Goal: Task Accomplishment & Management: Use online tool/utility

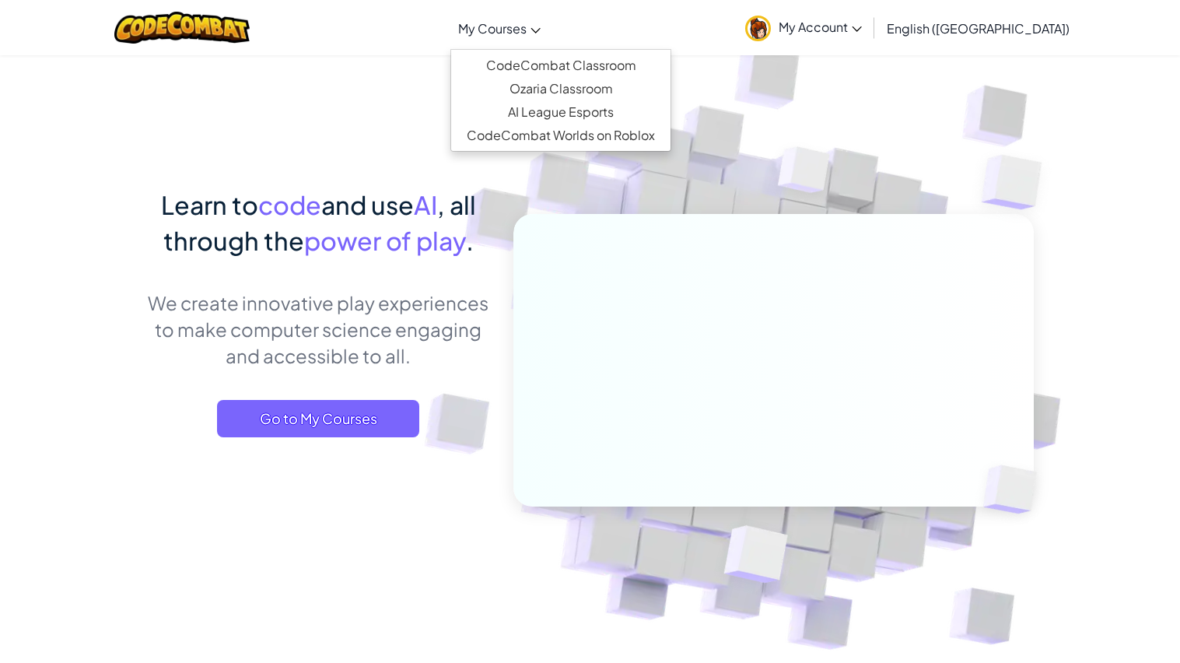
click at [544, 40] on link "My Courses" at bounding box center [499, 28] width 98 height 42
click at [849, 153] on img at bounding box center [804, 174] width 112 height 116
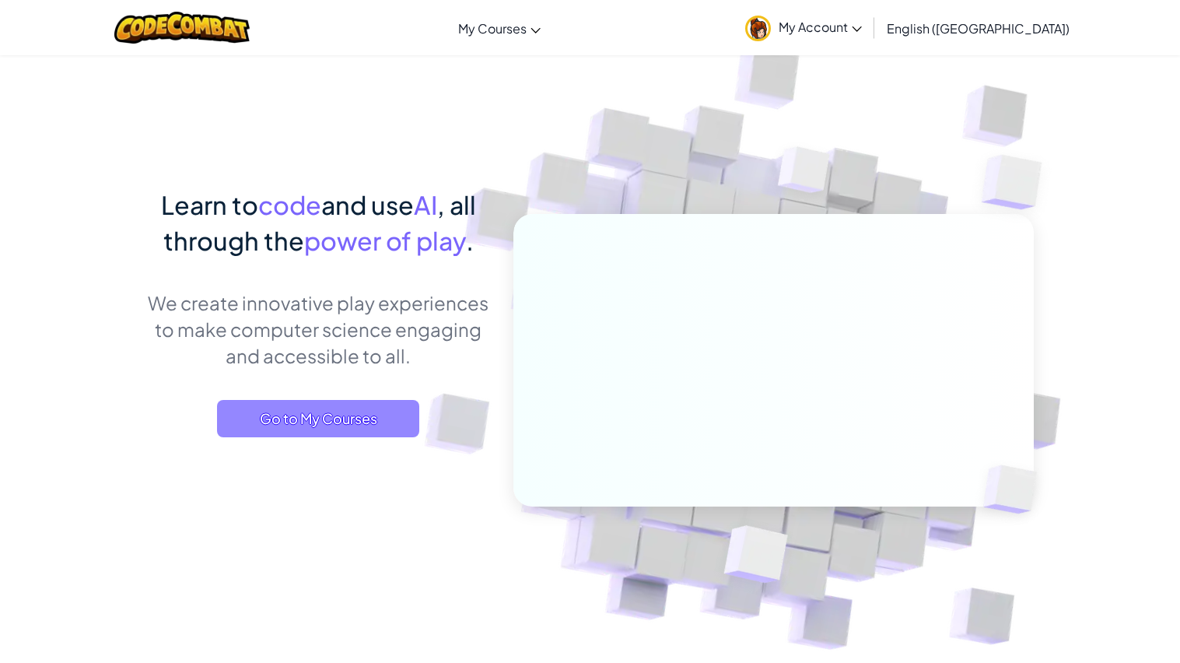
click at [245, 419] on span "Go to My Courses" at bounding box center [318, 418] width 202 height 37
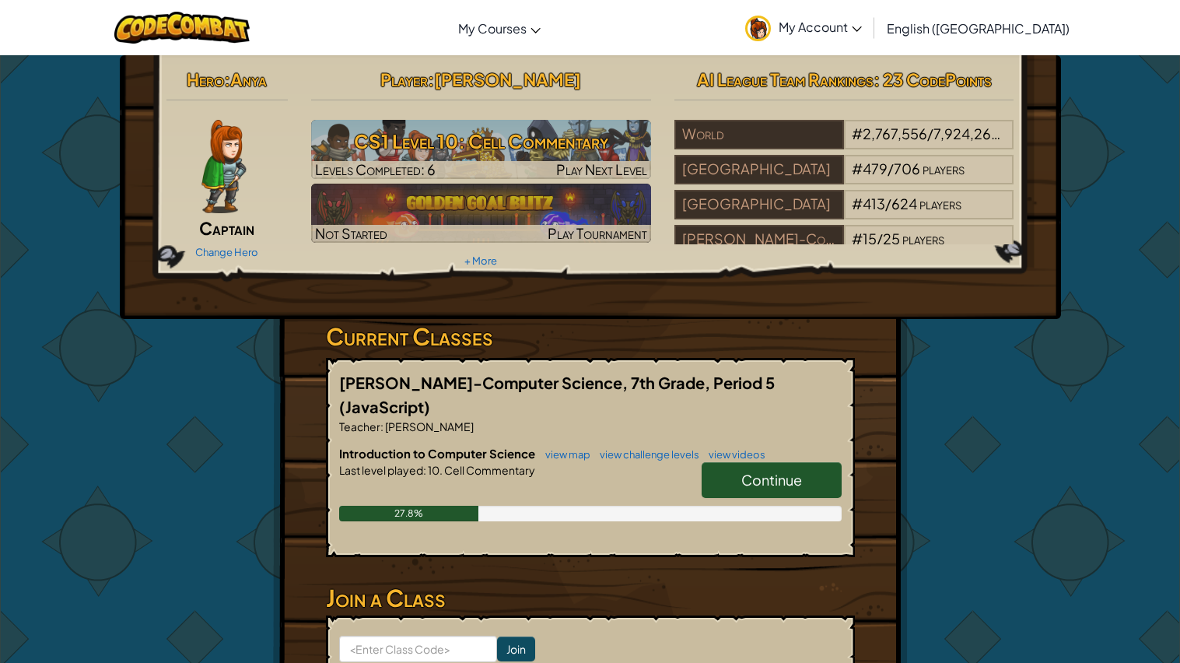
click at [801, 471] on span "Continue" at bounding box center [771, 480] width 61 height 18
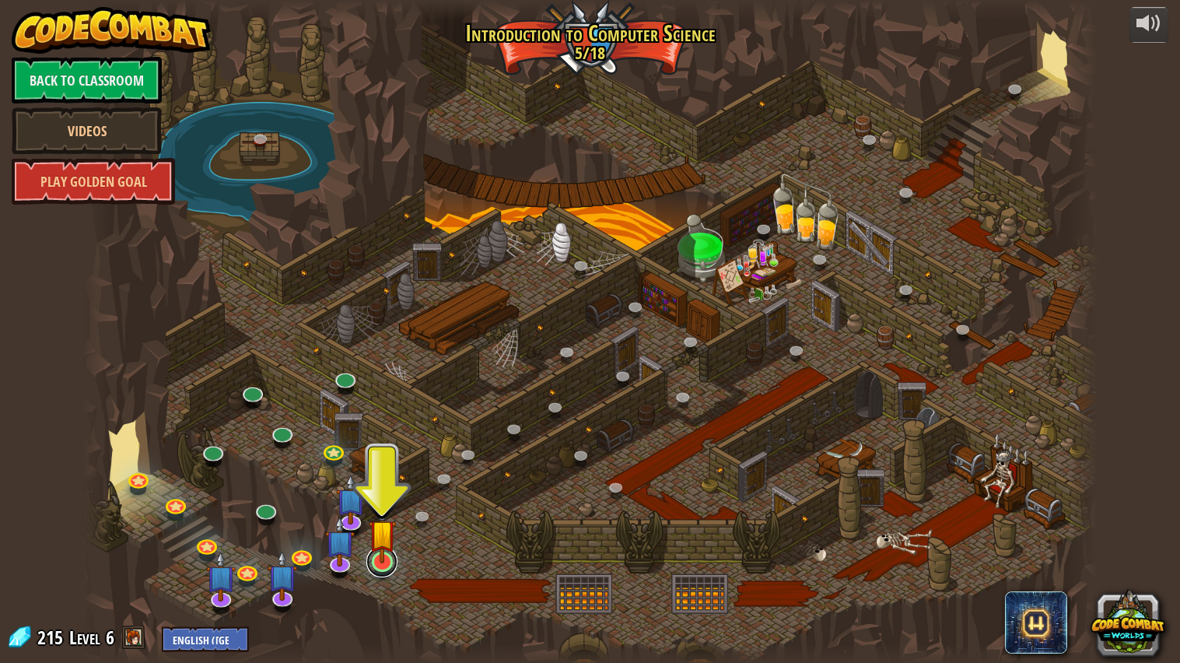
click at [377, 576] on link at bounding box center [381, 561] width 31 height 31
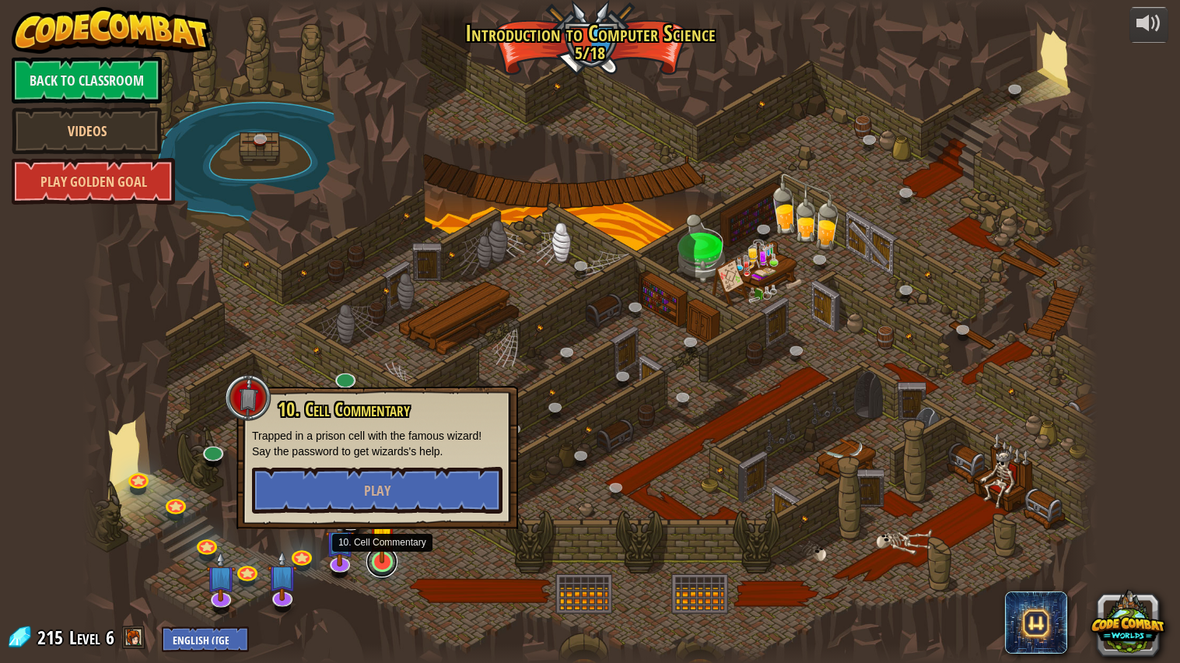
click at [378, 564] on link at bounding box center [381, 561] width 31 height 31
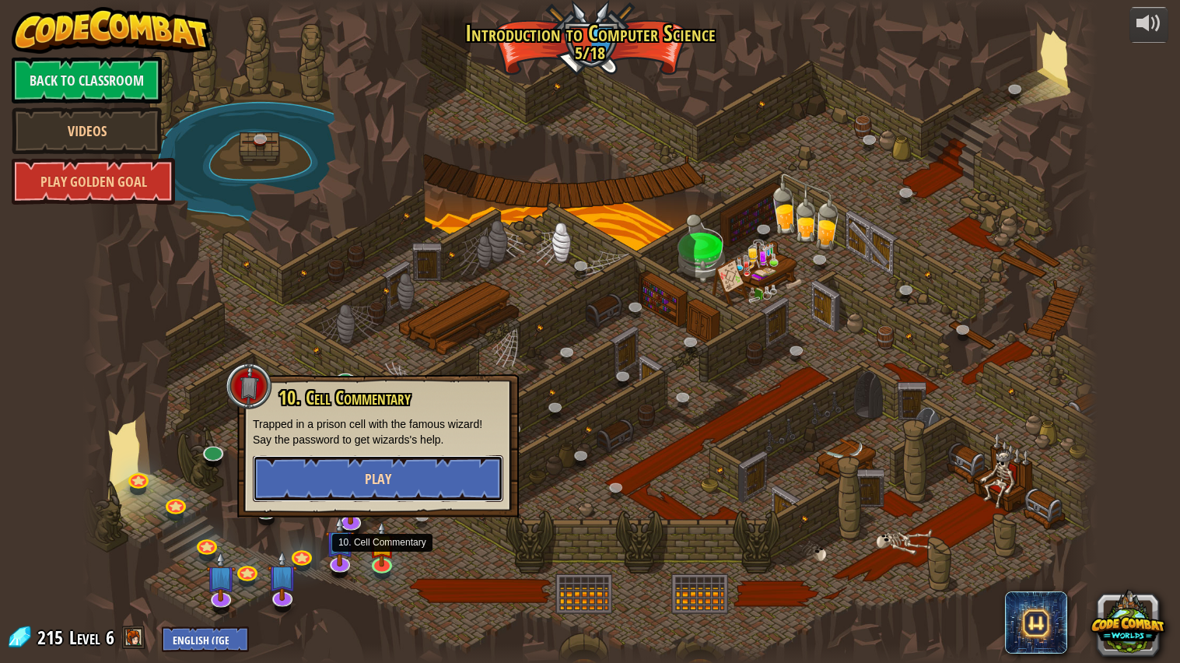
click at [478, 477] on button "Play" at bounding box center [378, 478] width 250 height 47
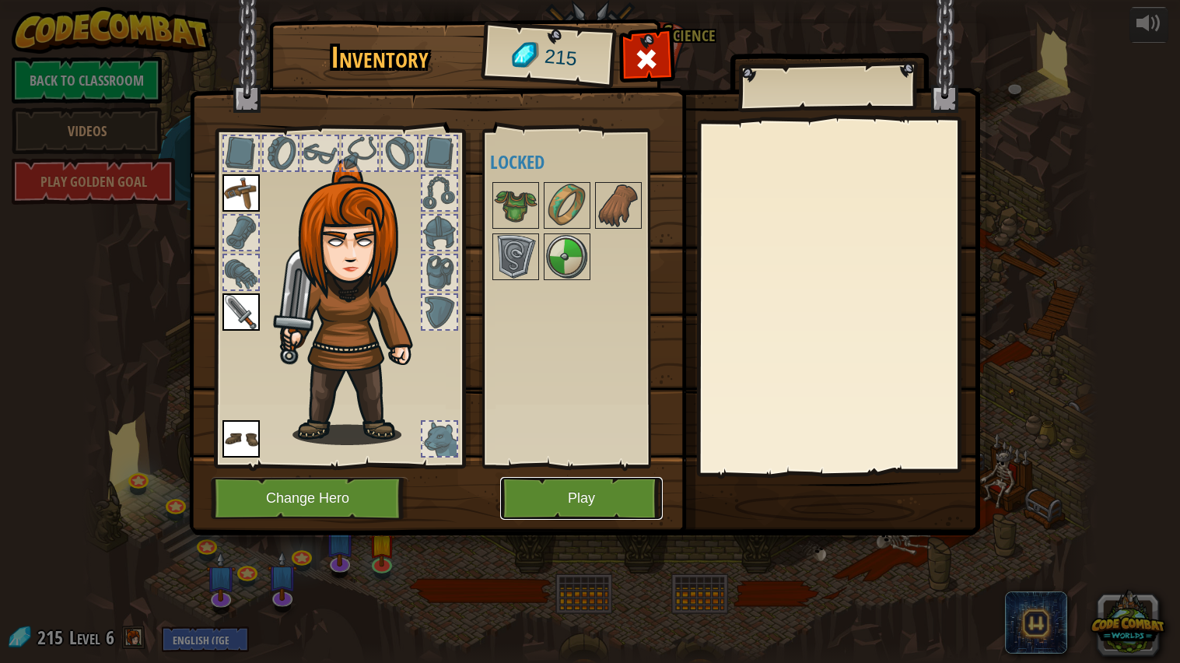
click at [604, 491] on button "Play" at bounding box center [581, 498] width 163 height 43
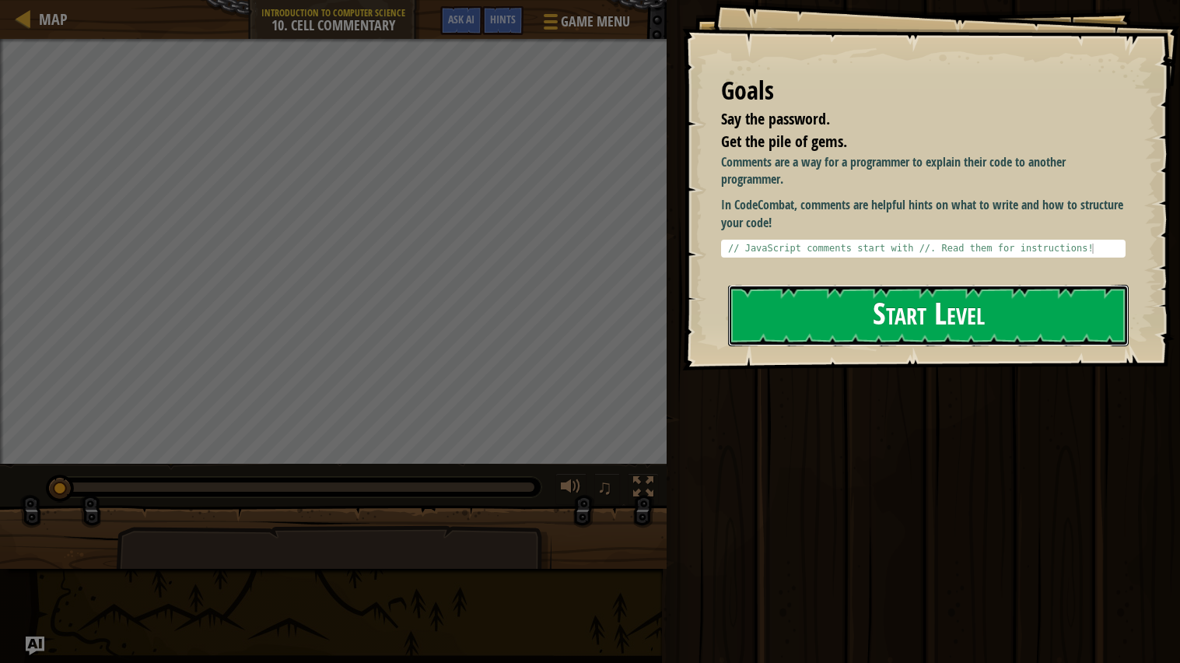
click at [1059, 285] on button "Start Level" at bounding box center [928, 315] width 401 height 61
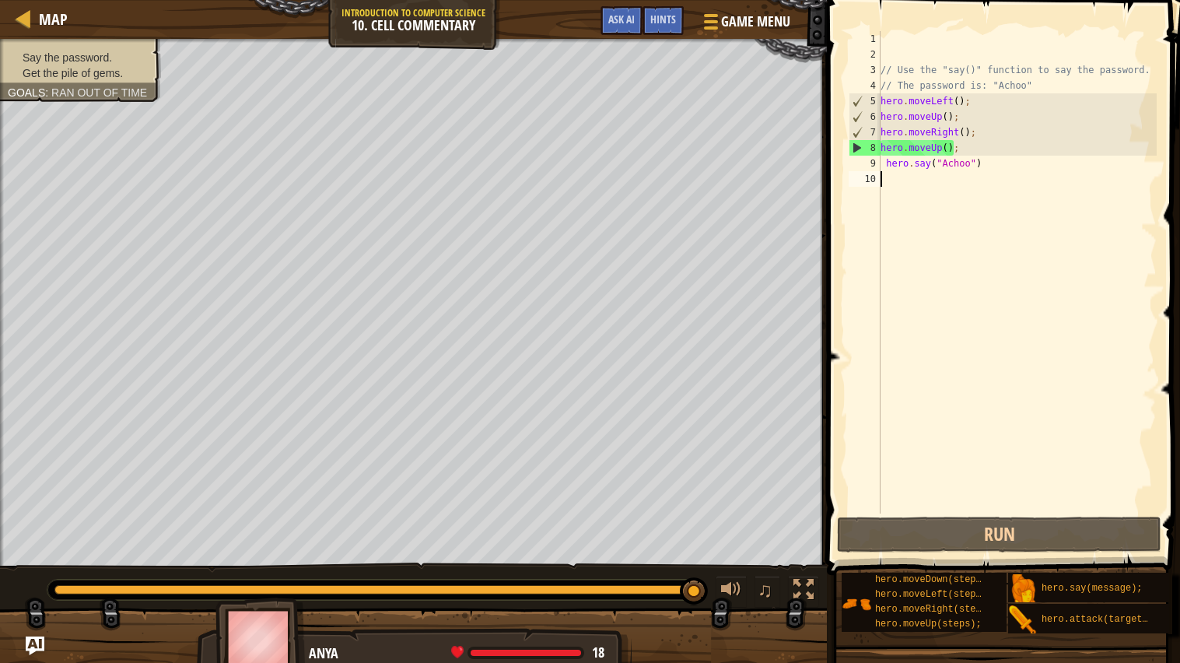
click at [397, 6] on div "Map Introduction to Computer Science 10. Cell Commentary Game Menu Done Hints A…" at bounding box center [413, 19] width 827 height 39
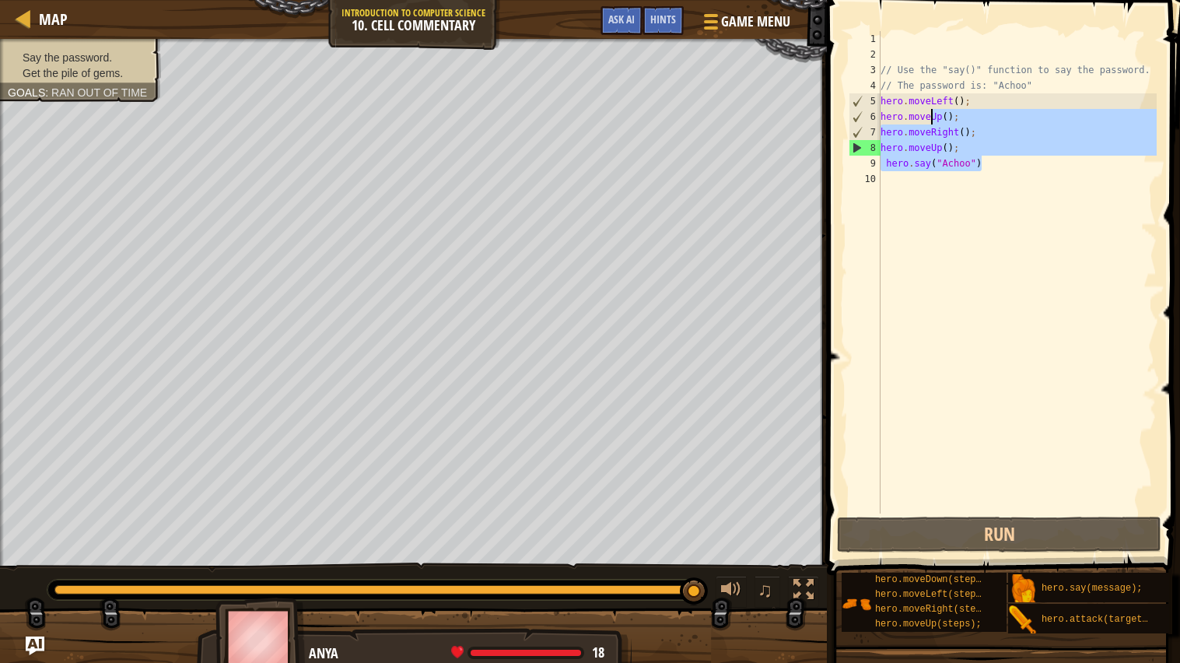
drag, startPoint x: 992, startPoint y: 159, endPoint x: 888, endPoint y: 100, distance: 119.8
click at [888, 100] on div "// Use the "say()" function to say the password. // The password is: "Achoo" he…" at bounding box center [1016, 287] width 279 height 513
click at [712, 16] on span at bounding box center [709, 14] width 15 height 3
type textarea "hero.moveLeft();"
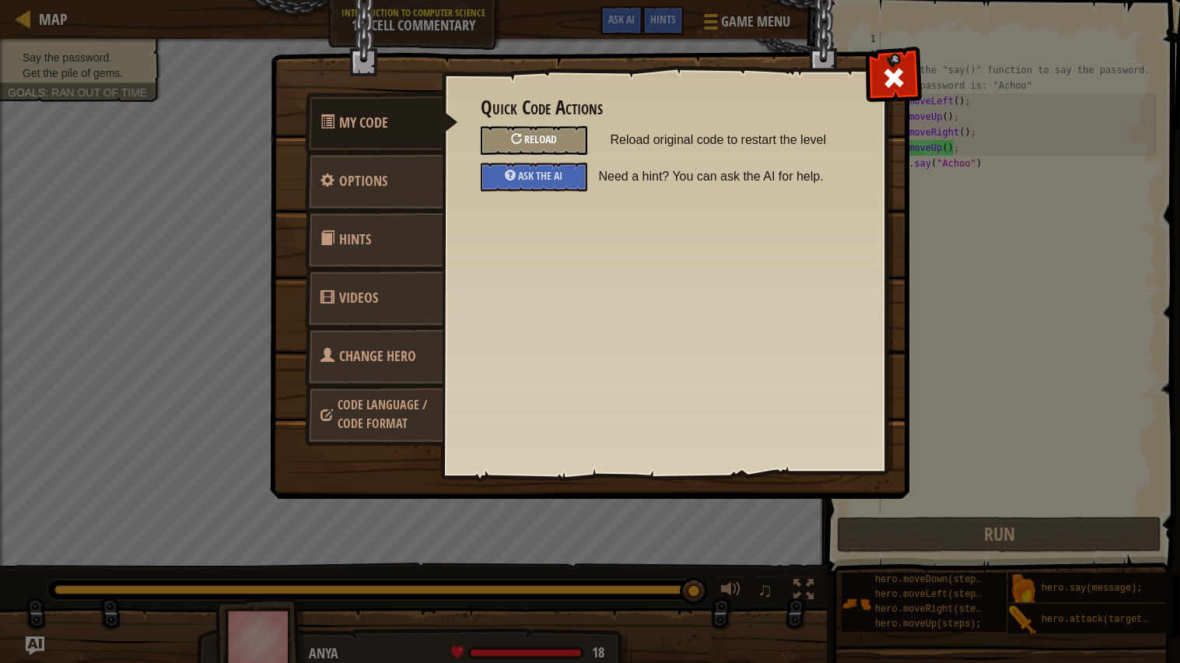
click at [562, 131] on div "Reload" at bounding box center [534, 140] width 107 height 29
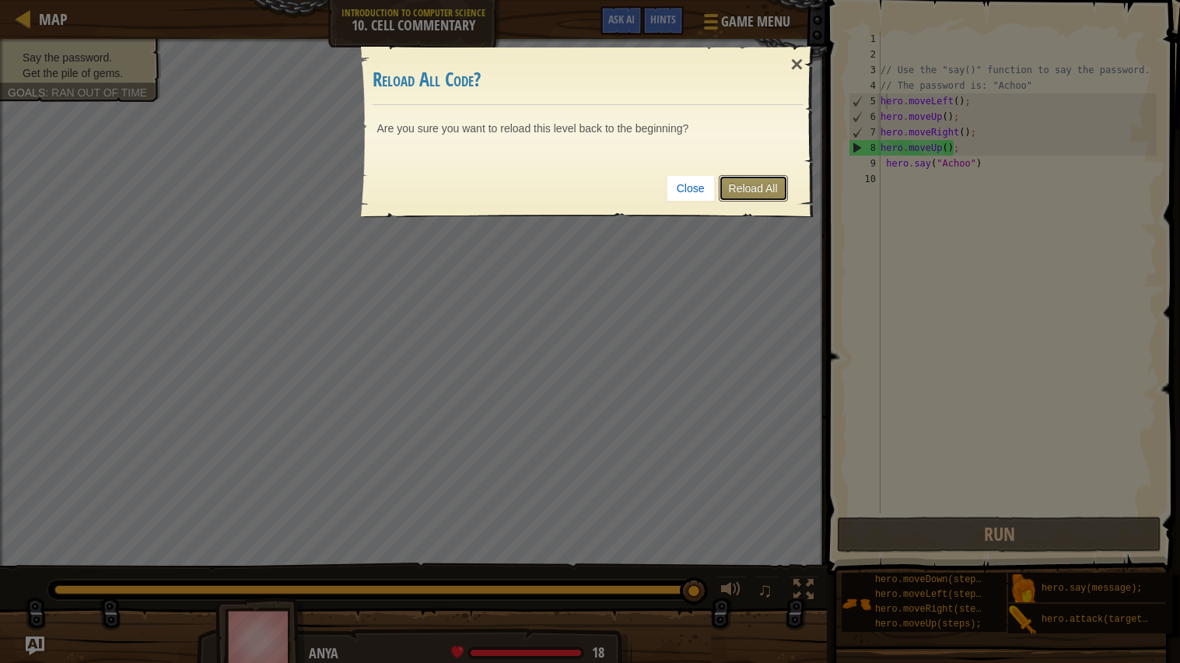
click at [747, 185] on link "Reload All" at bounding box center [753, 188] width 69 height 26
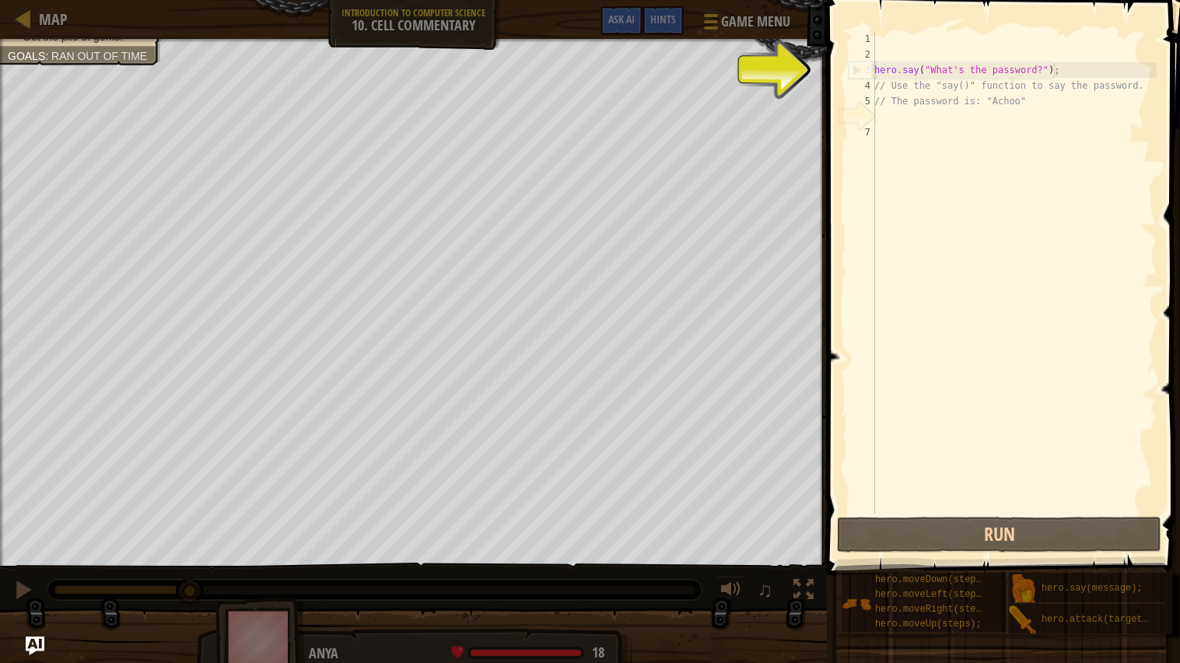
click at [1044, 68] on div "hero . say ( "What's the password?" ) ; // Use the "say()" function to say the …" at bounding box center [1013, 287] width 285 height 513
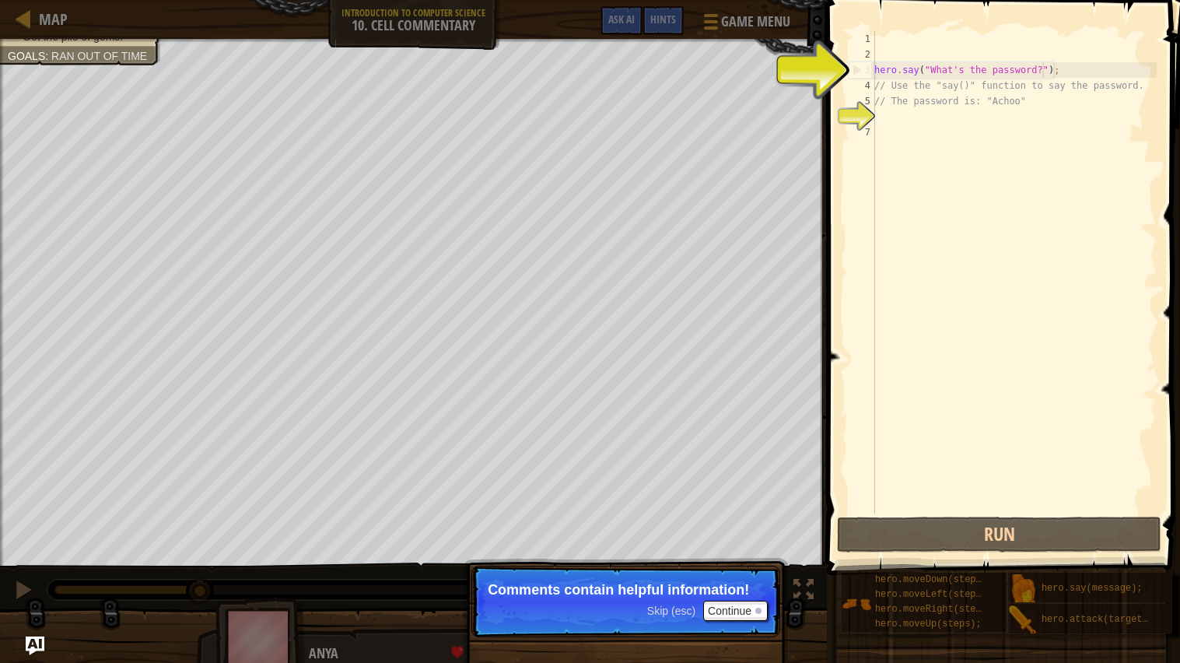
click at [1047, 69] on div "hero . say ( "What's the password?" ) ; // Use the "say()" function to say the …" at bounding box center [1013, 287] width 285 height 513
click at [748, 614] on button "Continue" at bounding box center [735, 611] width 65 height 20
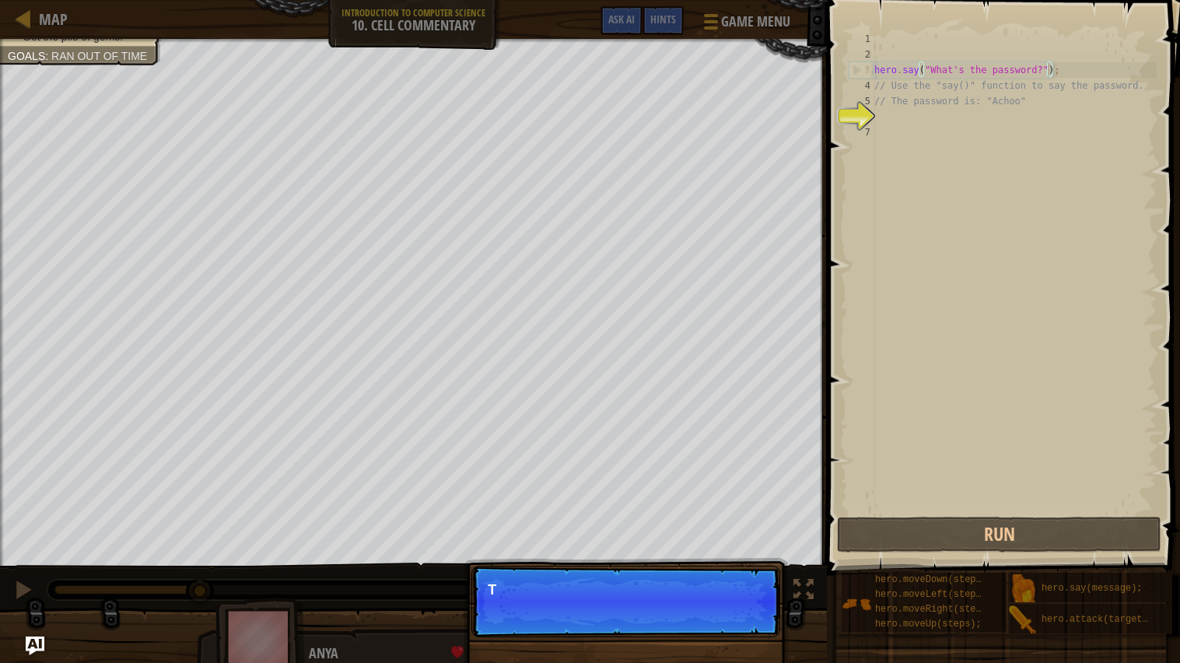
scroll to position [7, 14]
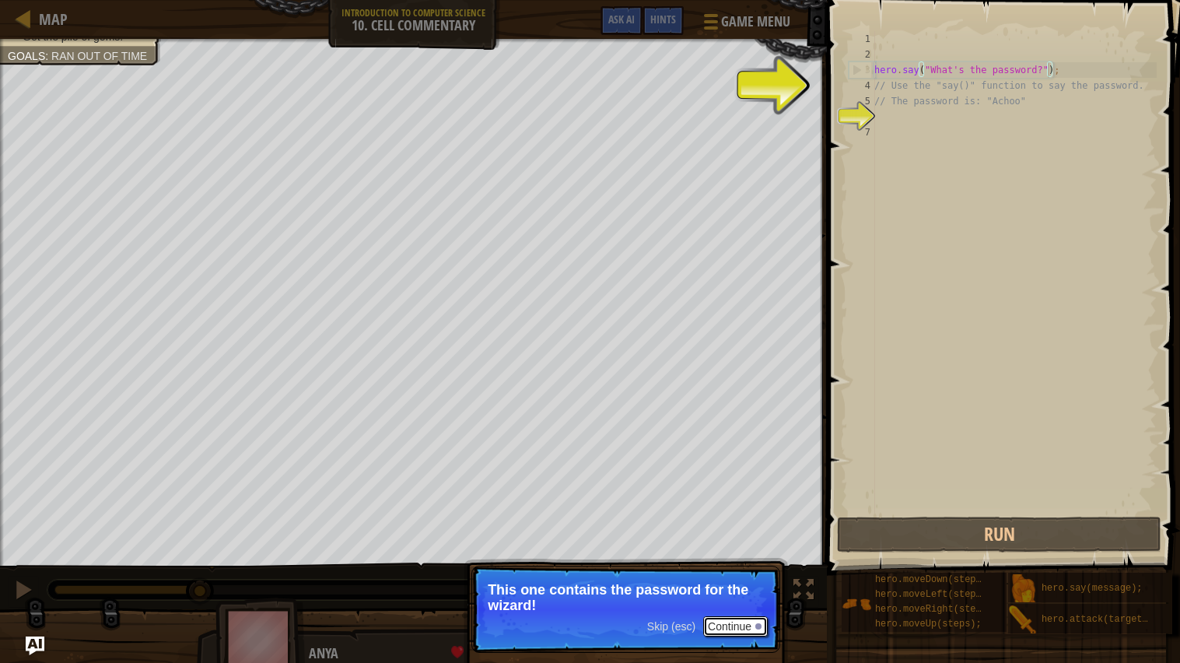
click at [748, 627] on button "Continue" at bounding box center [735, 626] width 65 height 20
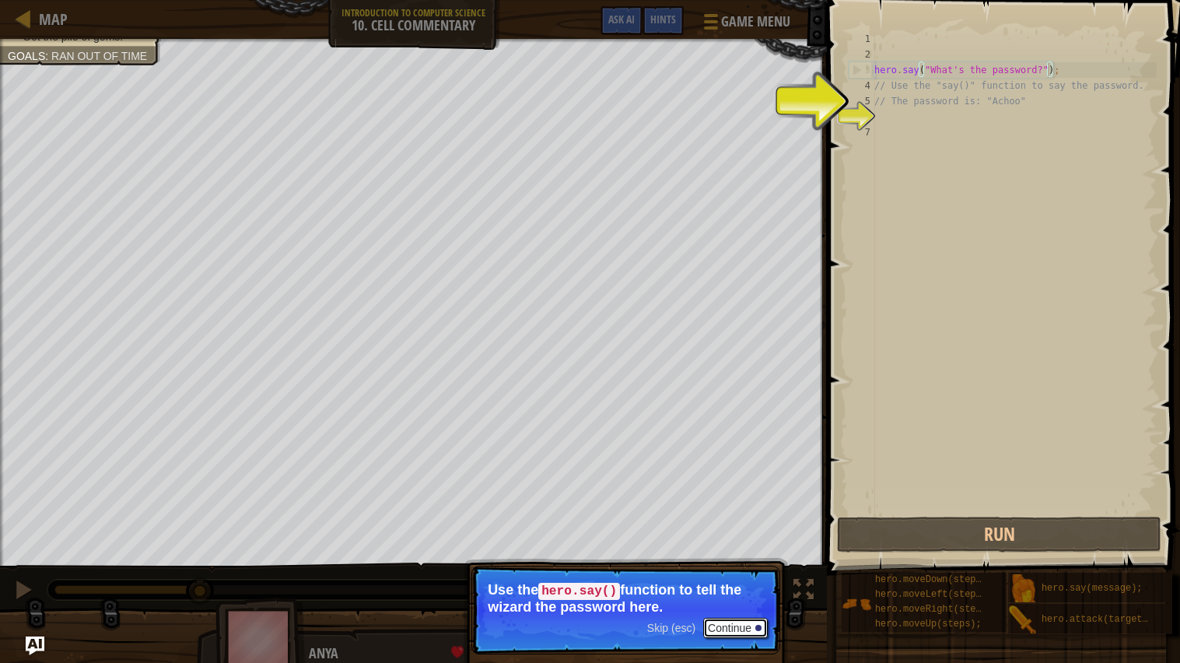
click at [748, 627] on button "Continue" at bounding box center [735, 628] width 65 height 20
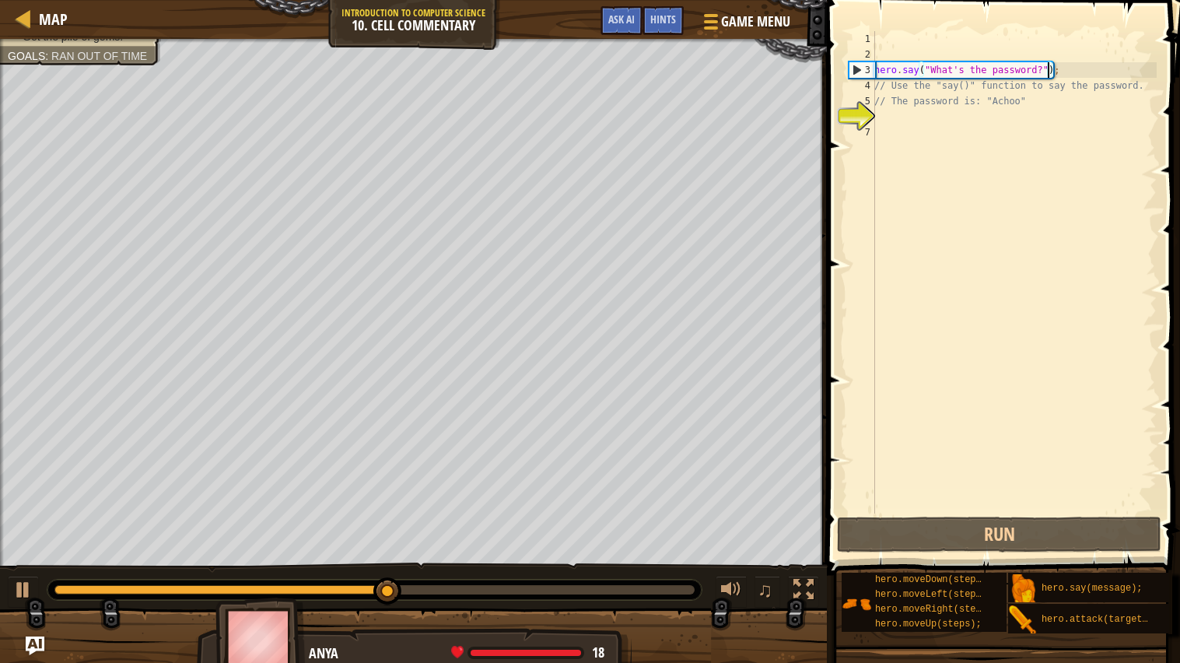
click at [1039, 75] on div "hero . say ( "What's the password?" ) ; // Use the "say()" function to say the …" at bounding box center [1013, 287] width 285 height 513
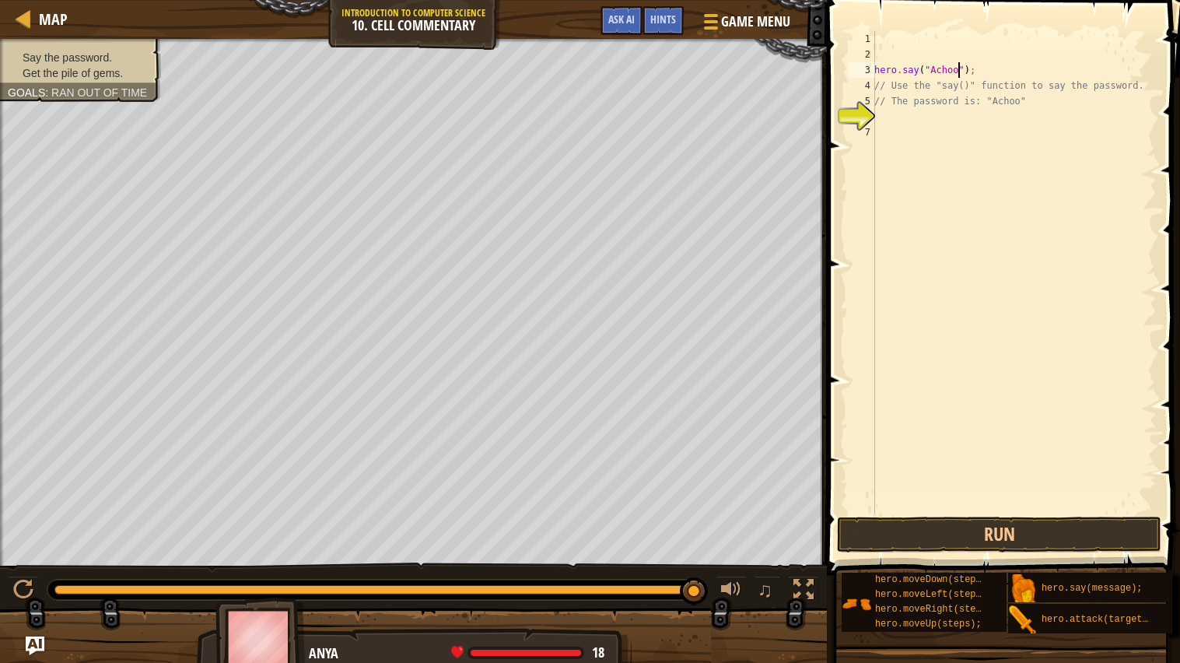
scroll to position [7, 7]
click at [1035, 539] on button "Run" at bounding box center [999, 535] width 324 height 36
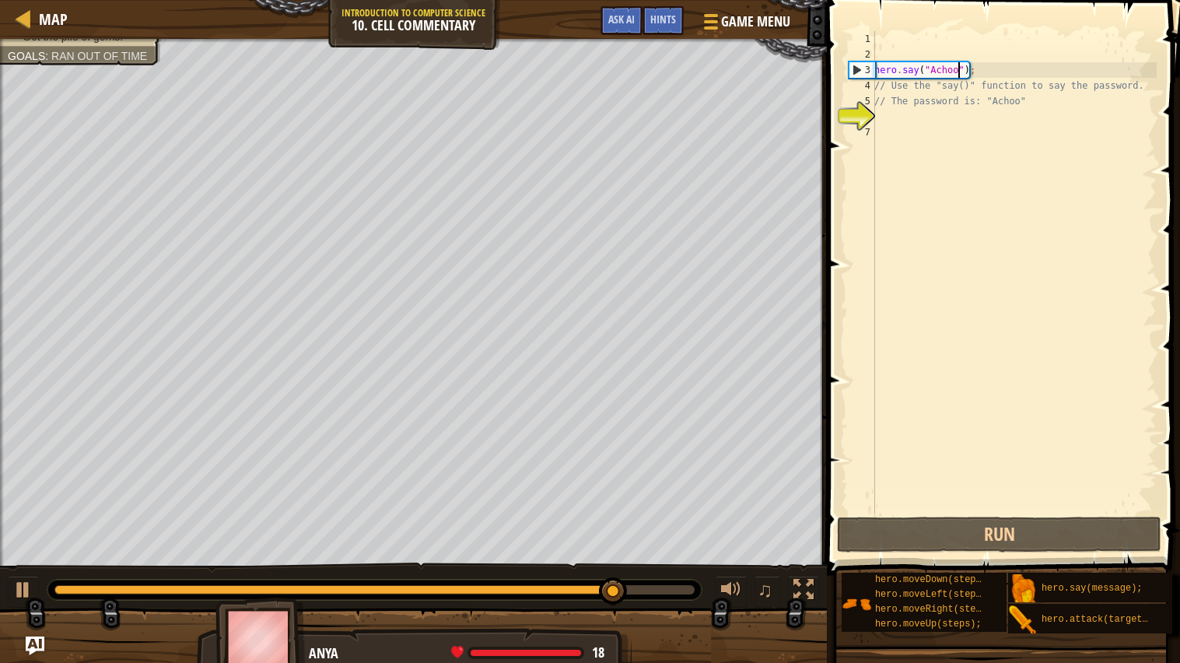
click at [1045, 104] on div "hero . say ( "Achoo" ) ; // Use the "say()" function to say the password. // Th…" at bounding box center [1013, 287] width 285 height 513
type textarea "// The password is: "Achoo""
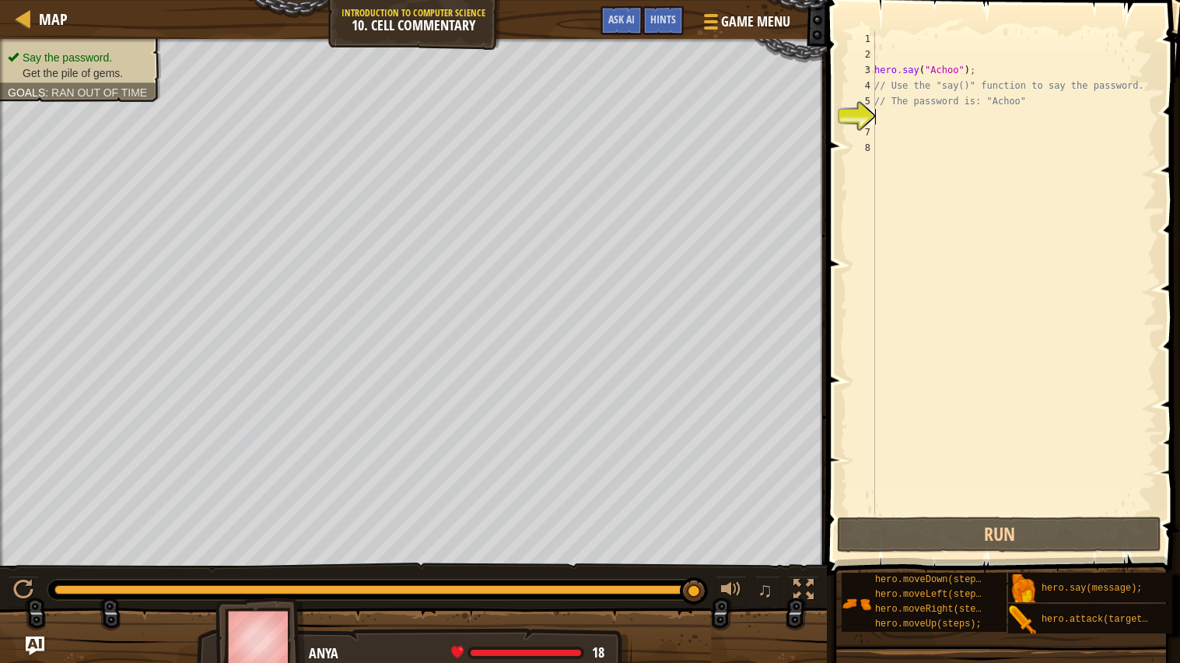
click at [943, 114] on div "hero . say ( "Achoo" ) ; // Use the "say()" function to say the password. // Th…" at bounding box center [1013, 287] width 285 height 513
click at [900, 132] on div "hero . say ( "Achoo" ) ; // Use the "say()" function to say the password. // Th…" at bounding box center [1013, 287] width 285 height 513
click at [921, 137] on div "hero . say ( "Achoo" ) ; // Use the "say()" function to say the password. // Th…" at bounding box center [1013, 287] width 285 height 513
click at [886, 135] on div "hero . say ( "Achoo" ) ; // Use the "say()" function to say the password. // Th…" at bounding box center [1013, 287] width 285 height 513
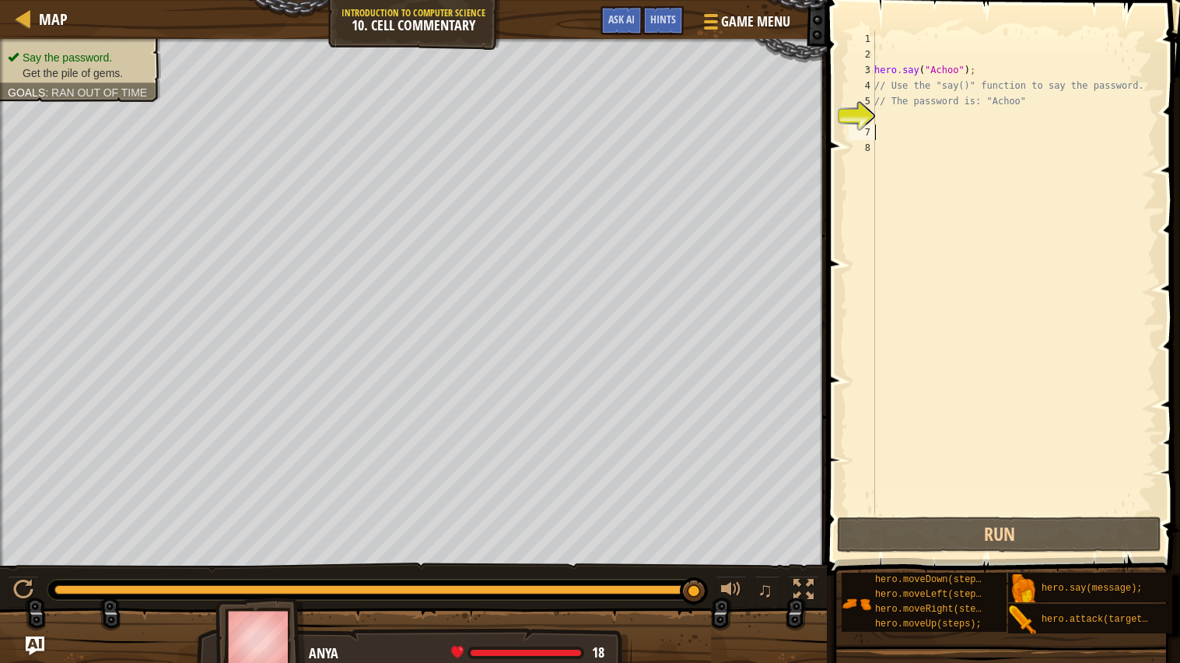
click at [886, 149] on div "hero . say ( "Achoo" ) ; // Use the "say()" function to say the password. // Th…" at bounding box center [1013, 287] width 285 height 513
click at [887, 139] on div "hero . say ( "Achoo" ) ; // Use the "say()" function to say the password. // Th…" at bounding box center [1013, 287] width 285 height 513
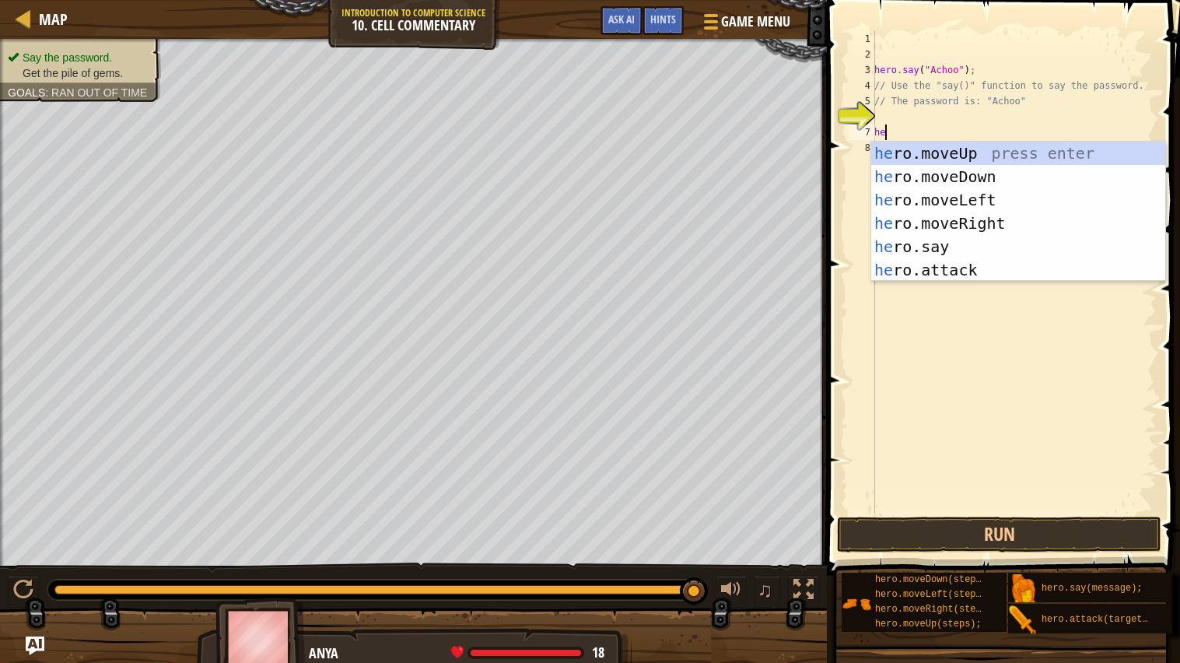
type textarea "her"
click at [980, 156] on div "her o.moveUp press enter her o.moveDown press enter her o.moveLeft press enter …" at bounding box center [1018, 235] width 294 height 187
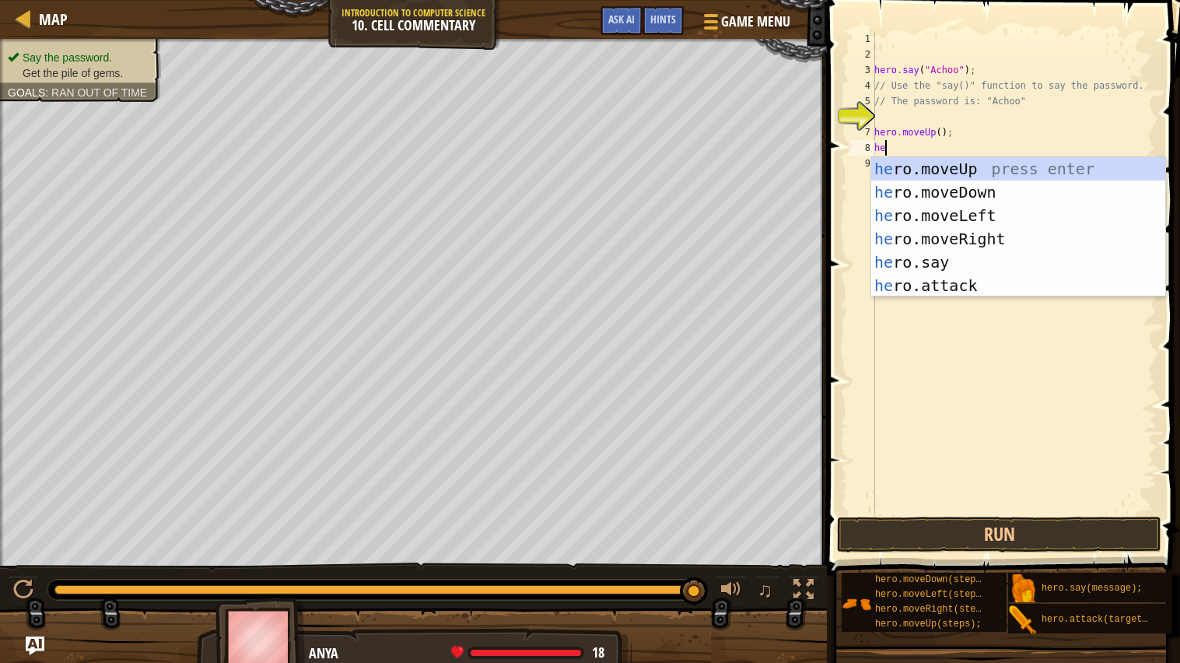
type textarea "her"
click at [993, 171] on div "her o.moveUp press enter her o.moveDown press enter her o.moveLeft press enter …" at bounding box center [1018, 250] width 294 height 187
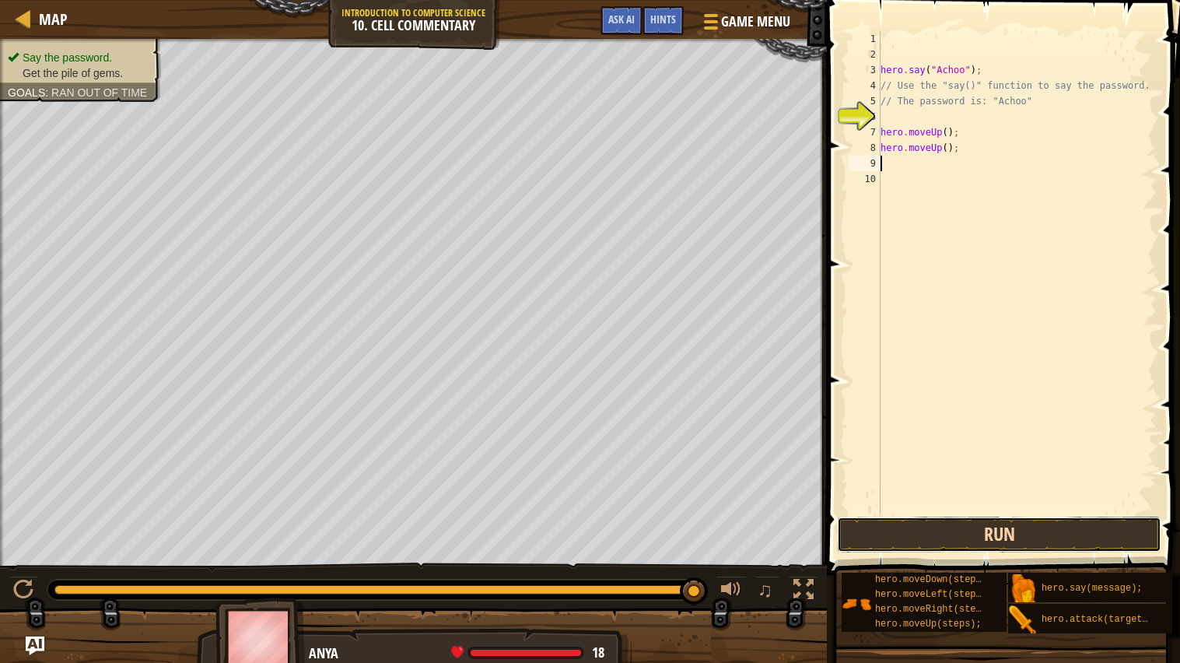
click at [994, 529] on button "Run" at bounding box center [999, 535] width 324 height 36
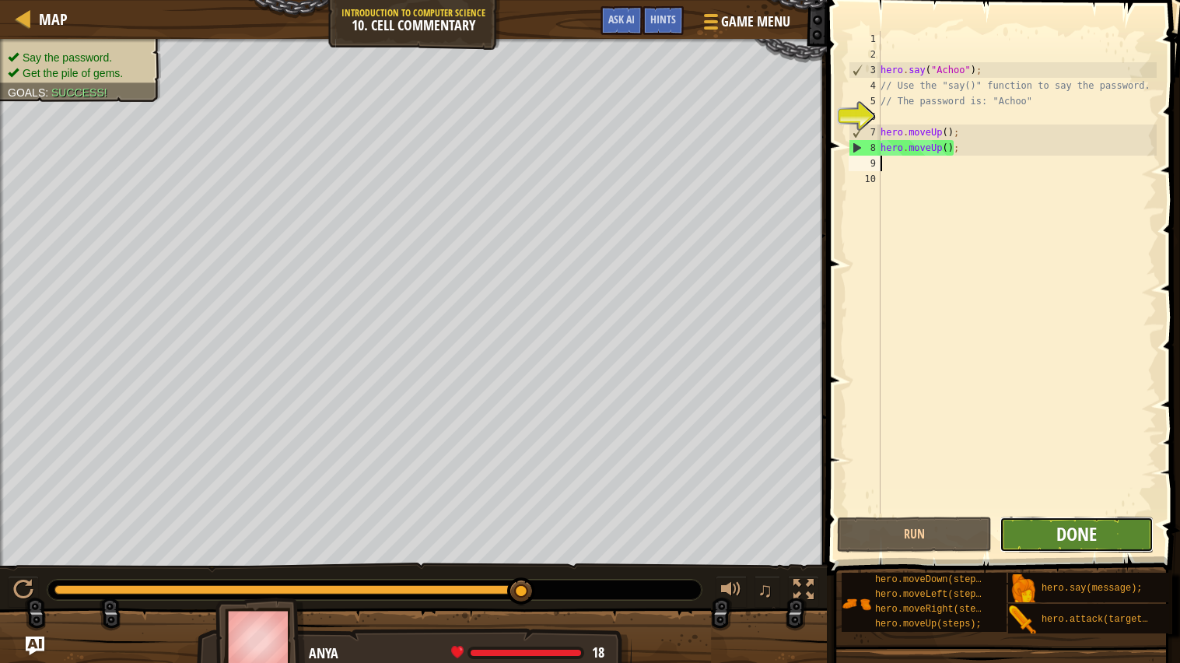
click at [1080, 538] on span "Done" at bounding box center [1076, 533] width 40 height 25
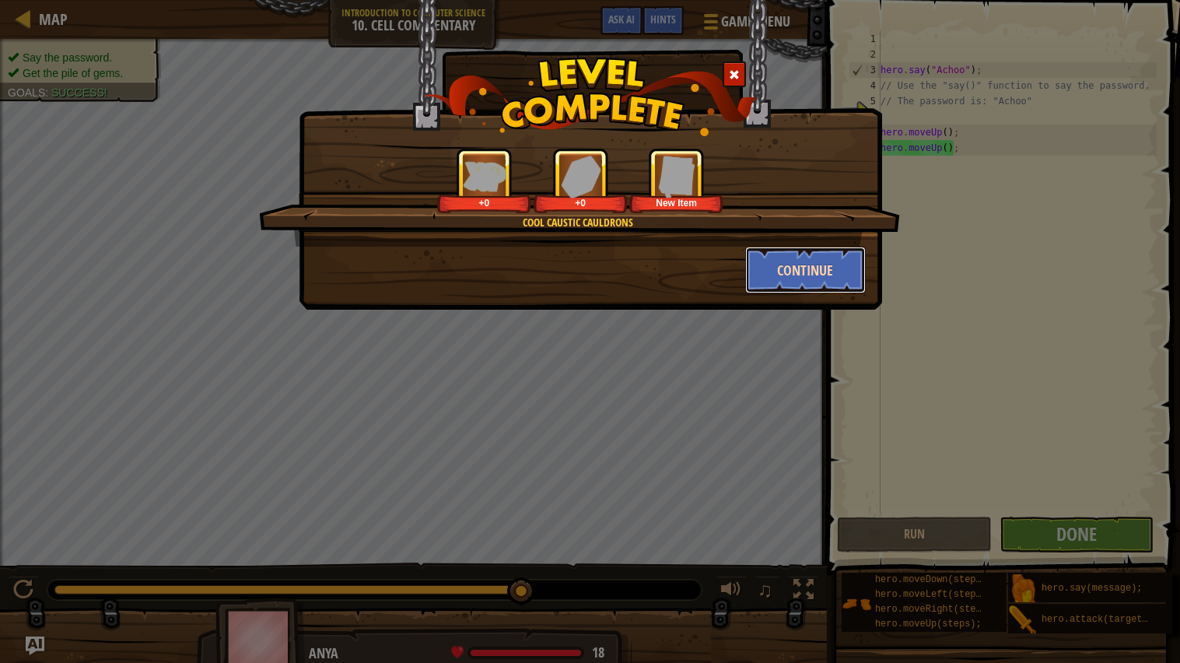
click at [833, 267] on button "Continue" at bounding box center [805, 270] width 121 height 47
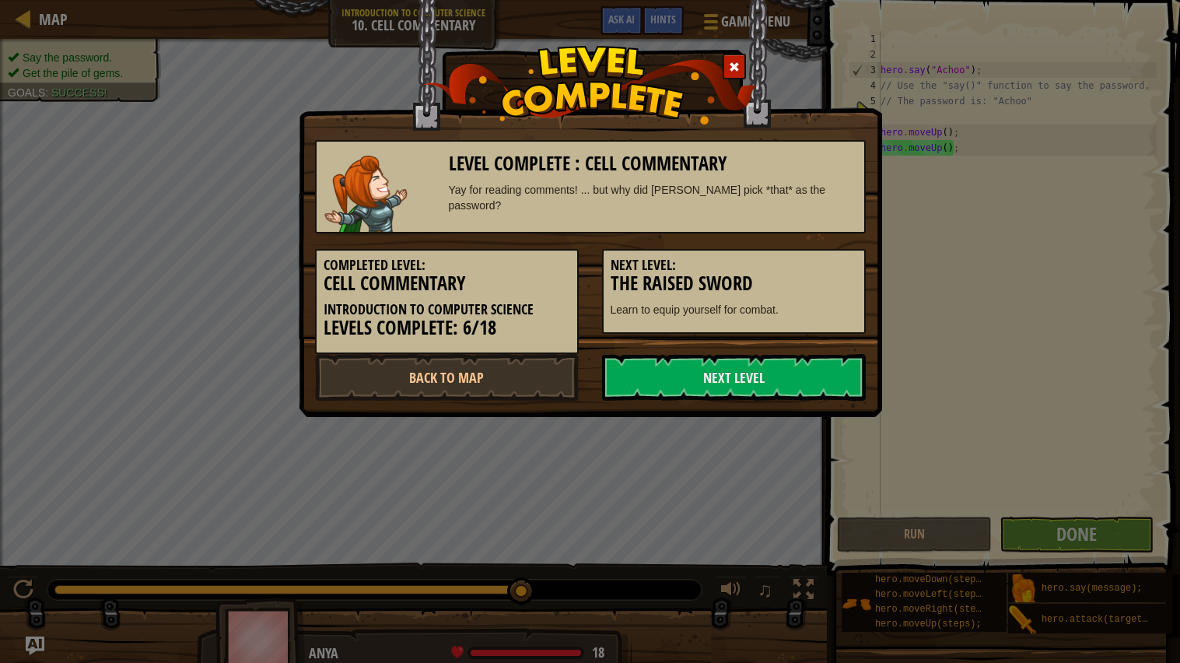
click at [842, 268] on h5 "Next Level:" at bounding box center [734, 265] width 247 height 16
click at [834, 276] on h3 "The Raised Sword" at bounding box center [734, 283] width 247 height 21
click at [842, 268] on h5 "Next Level:" at bounding box center [734, 265] width 247 height 16
click at [825, 378] on link "Next Level" at bounding box center [734, 377] width 264 height 47
